Goal: Find specific page/section: Find specific page/section

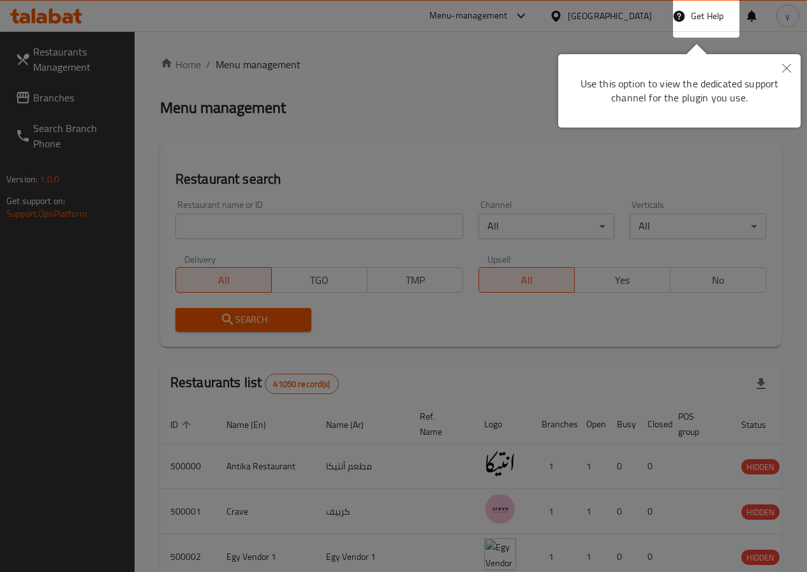
click at [656, 141] on div at bounding box center [403, 286] width 807 height 572
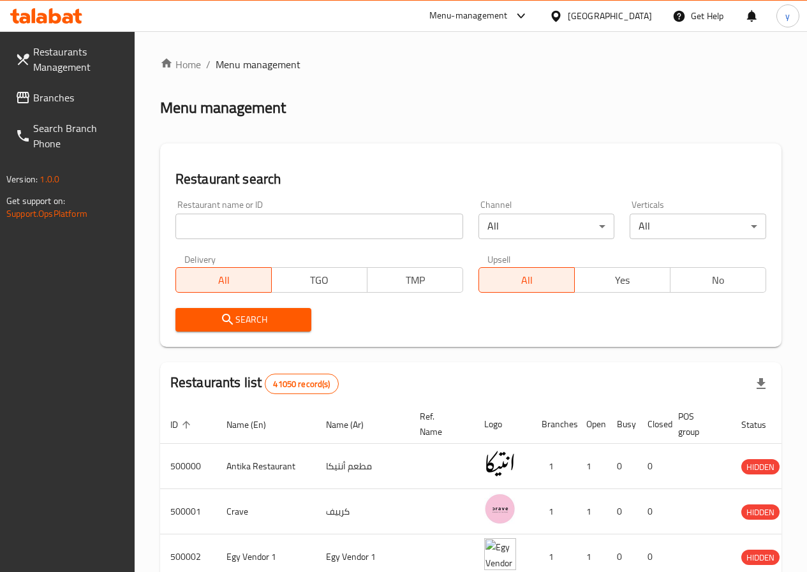
click at [276, 228] on input "search" at bounding box center [319, 227] width 288 height 26
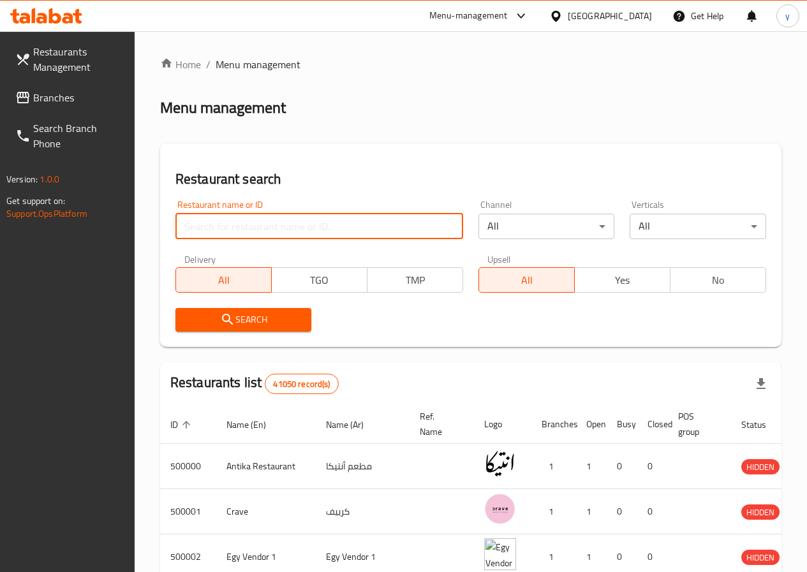
paste input "777306"
type input "777306"
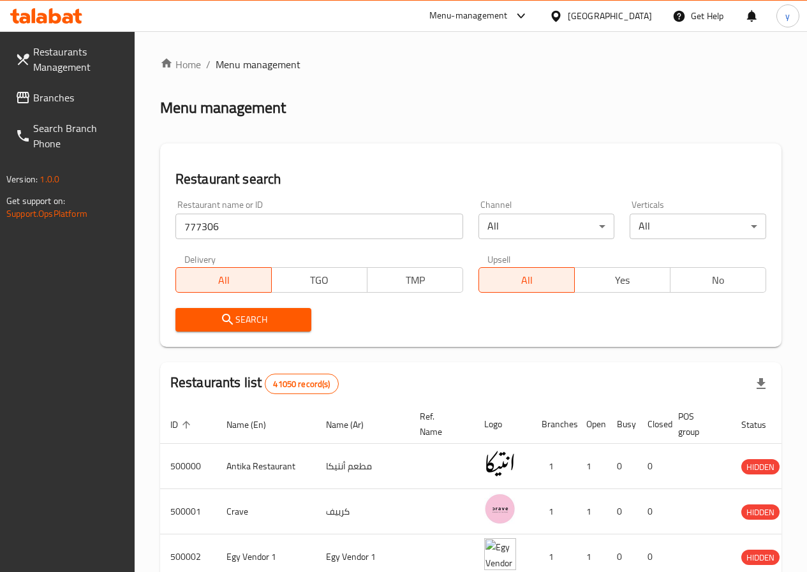
click at [285, 325] on span "Search" at bounding box center [244, 320] width 116 height 16
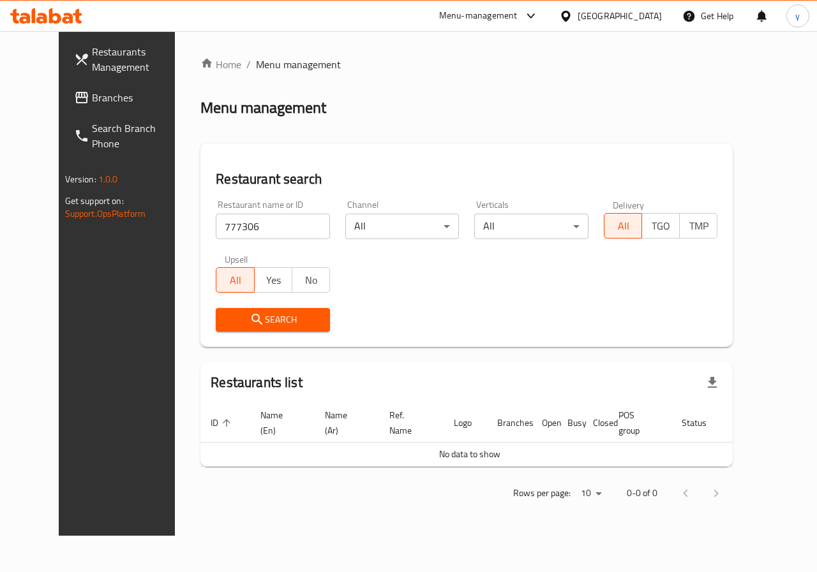
click at [64, 77] on link "Restaurants Management" at bounding box center [129, 59] width 131 height 46
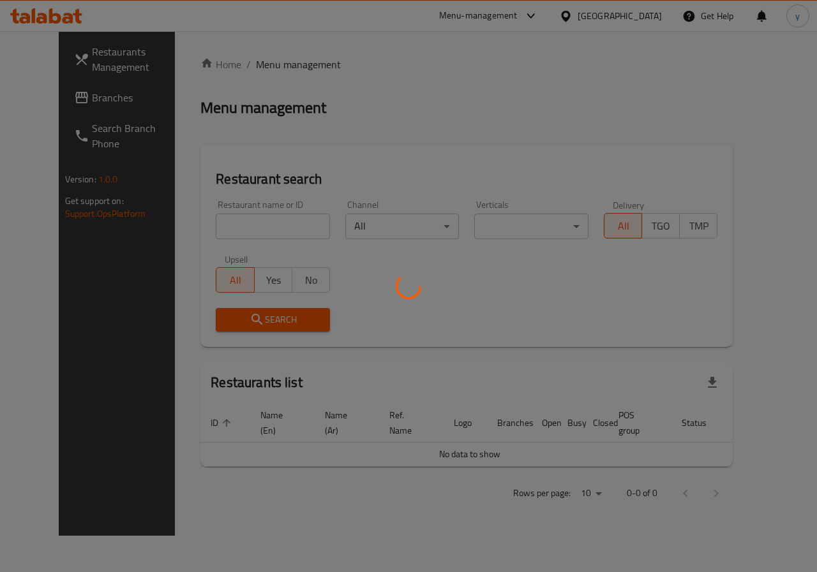
click at [100, 147] on div at bounding box center [408, 286] width 817 height 572
click at [526, 320] on div at bounding box center [408, 286] width 817 height 572
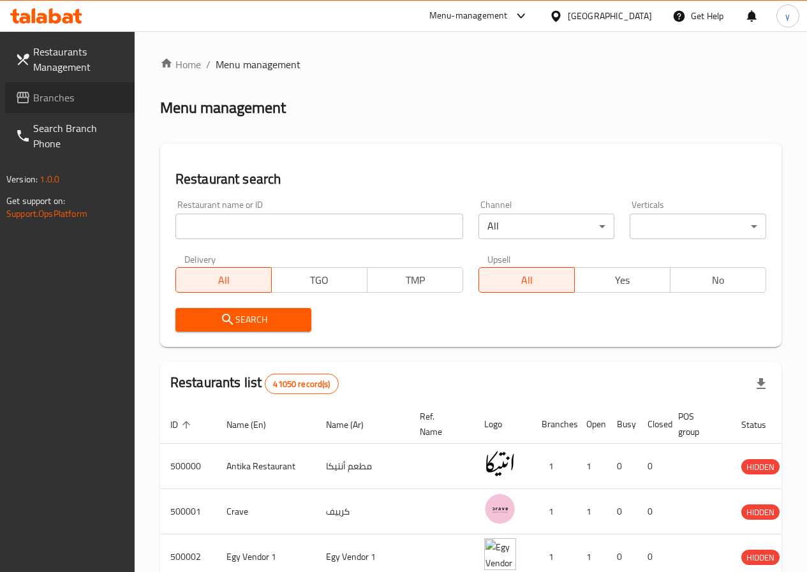
click at [61, 105] on span "Branches" at bounding box center [78, 97] width 91 height 15
